Goal: Obtain resource: Obtain resource

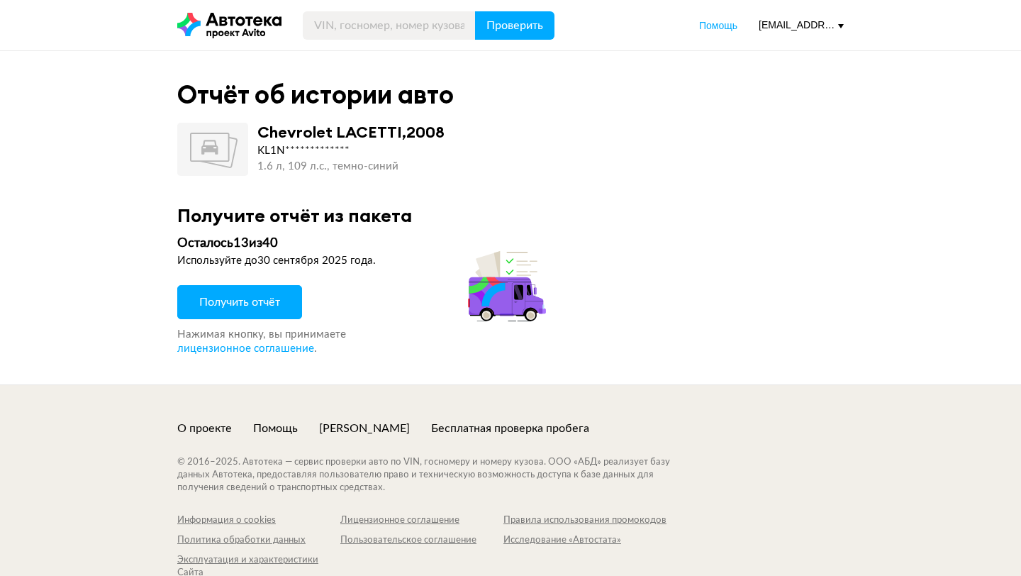
click at [267, 291] on button "Получить отчёт" at bounding box center [239, 302] width 125 height 34
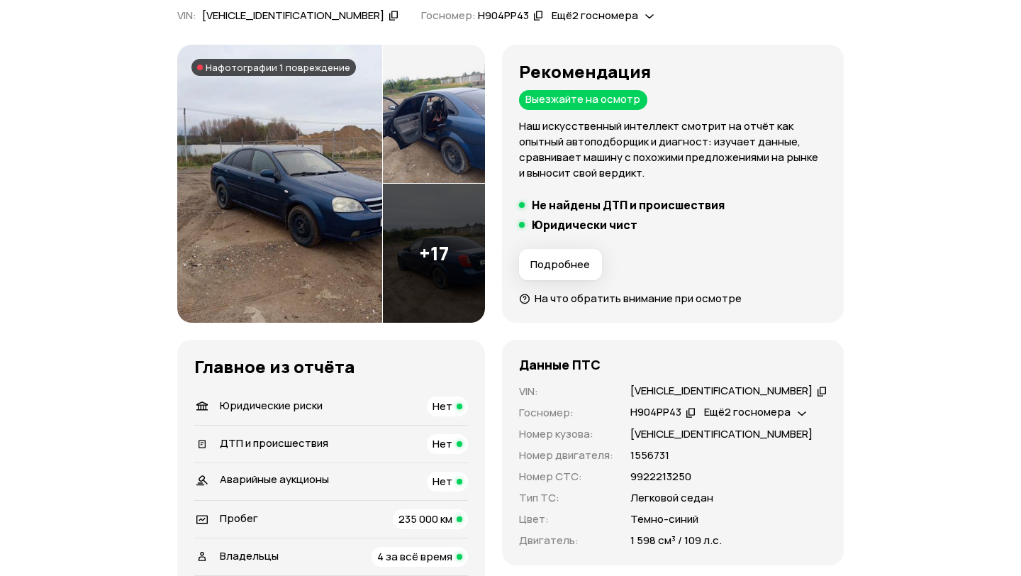
scroll to position [145, 0]
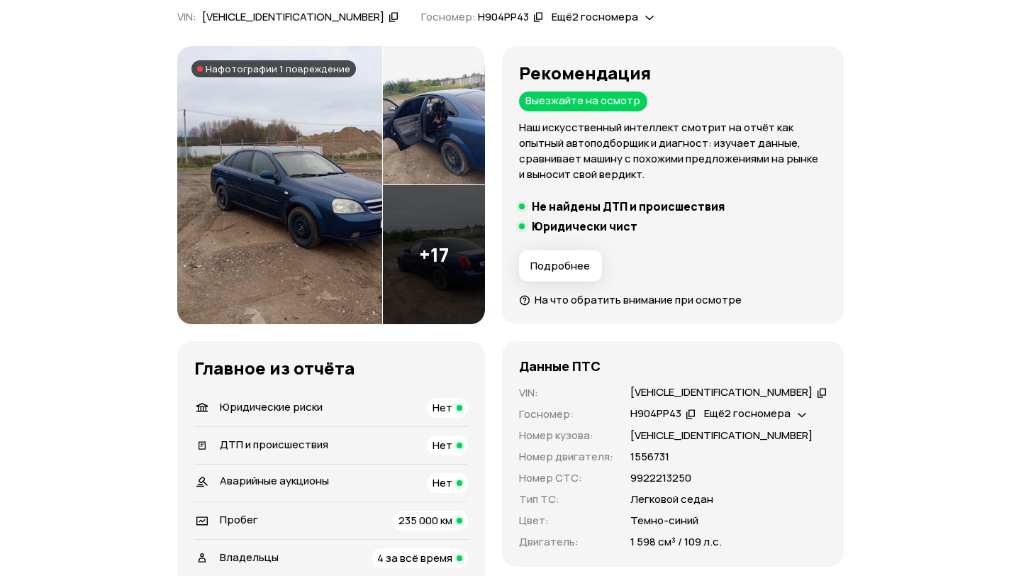
click at [426, 279] on img at bounding box center [434, 254] width 102 height 139
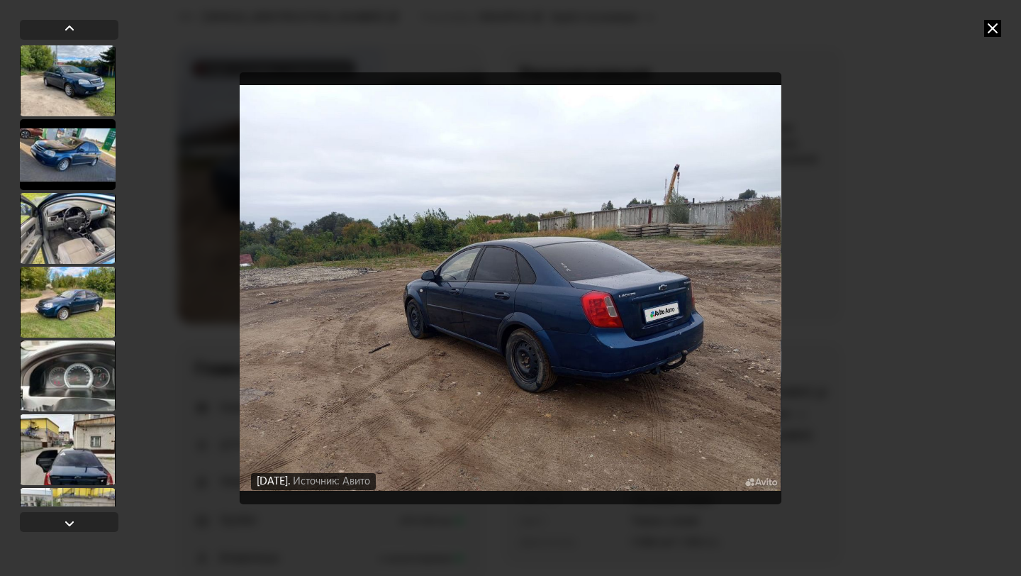
scroll to position [1015, 0]
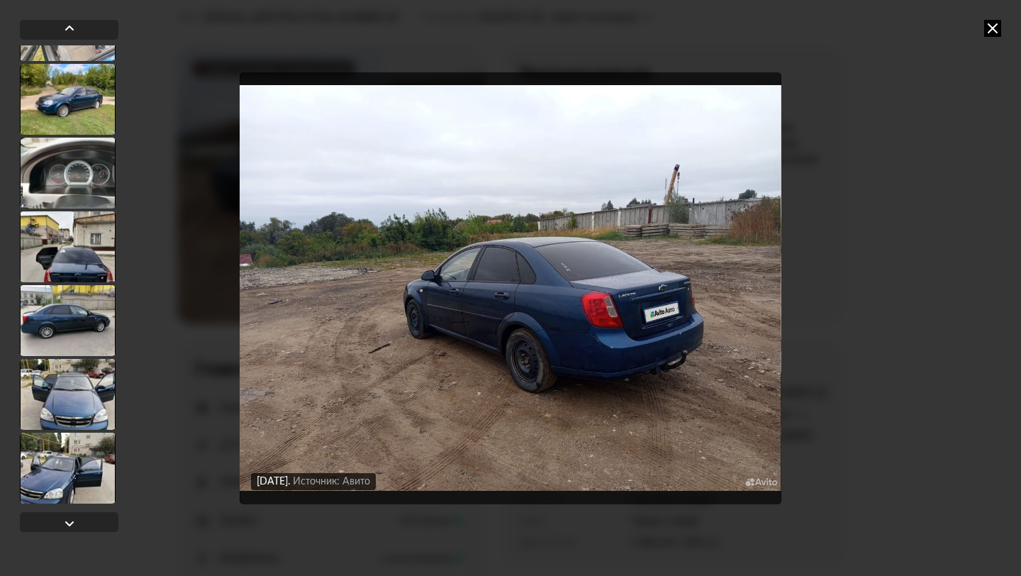
click at [80, 467] on div at bounding box center [68, 468] width 96 height 71
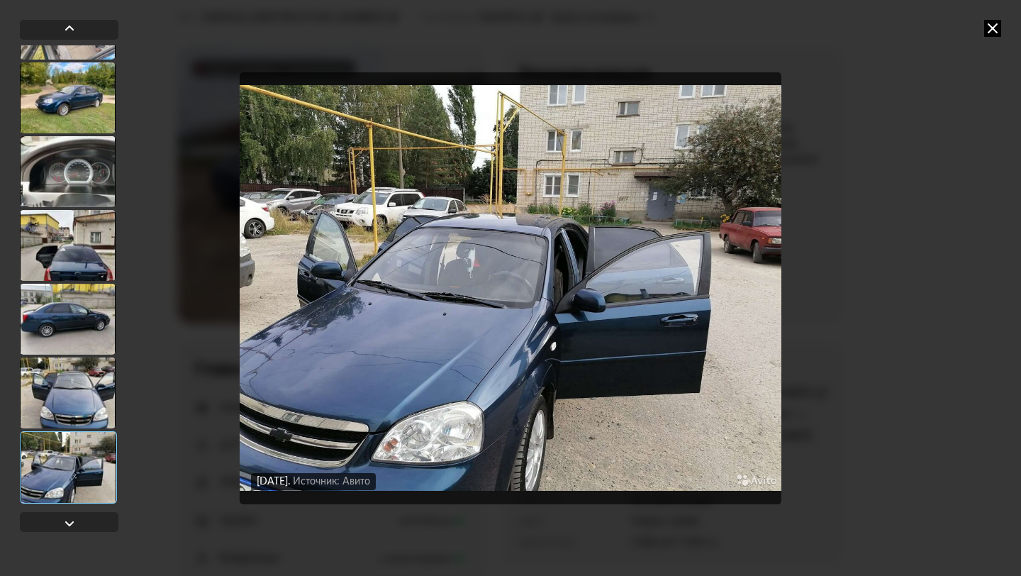
scroll to position [1014, 0]
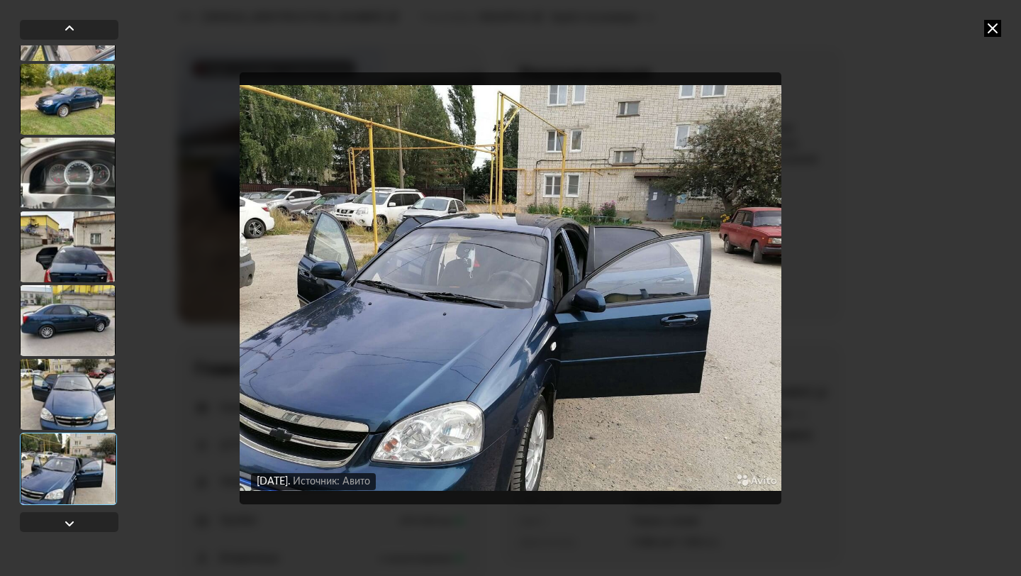
click at [93, 390] on div at bounding box center [68, 394] width 96 height 71
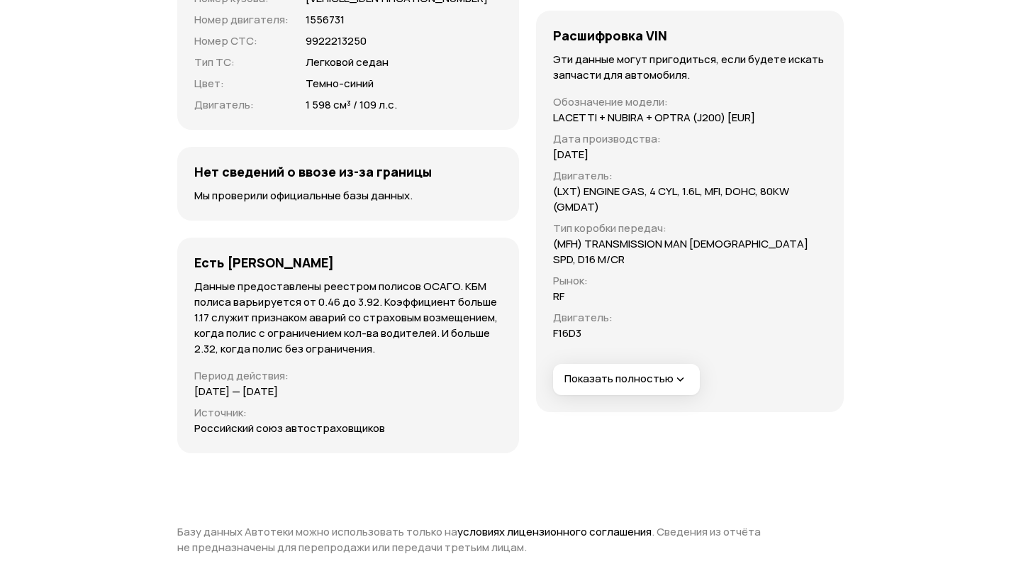
scroll to position [4860, 0]
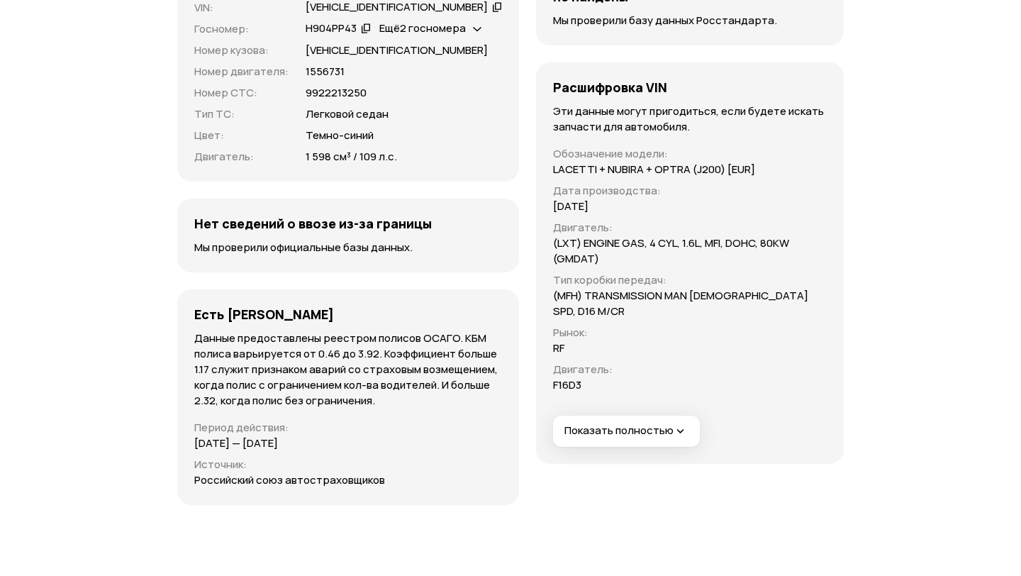
click at [614, 416] on button "Показать полностью" at bounding box center [626, 431] width 147 height 31
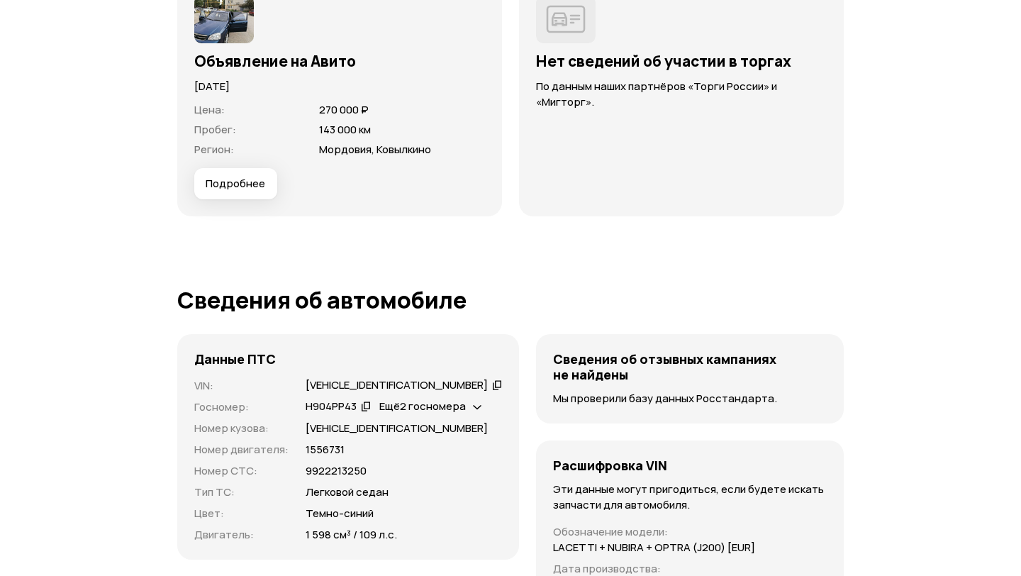
scroll to position [4359, 0]
